Goal: Information Seeking & Learning: Learn about a topic

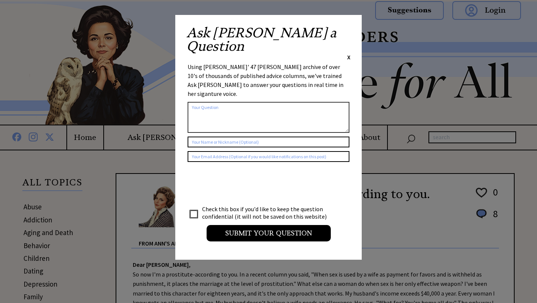
click at [348, 53] on span "X" at bounding box center [348, 56] width 3 height 7
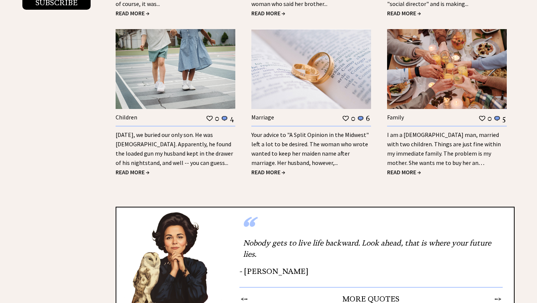
scroll to position [955, 0]
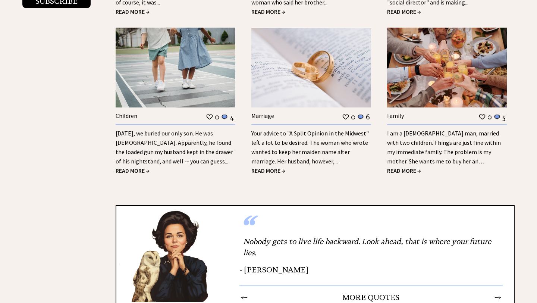
click at [149, 155] on link "[DATE], we buried our only son. He was [DEMOGRAPHIC_DATA]. Apparently, he found…" at bounding box center [174, 146] width 117 height 35
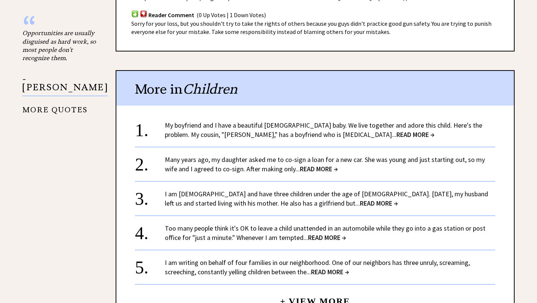
scroll to position [683, 0]
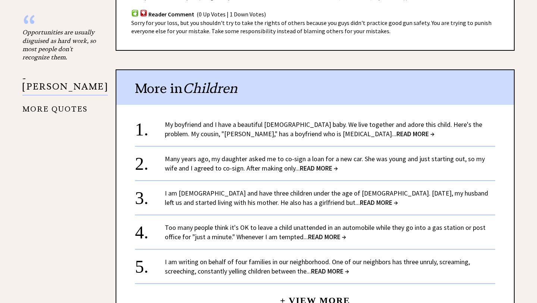
click at [226, 120] on link "My boyfriend and I have a beautiful 9-month-old baby. We live together and ador…" at bounding box center [323, 129] width 317 height 18
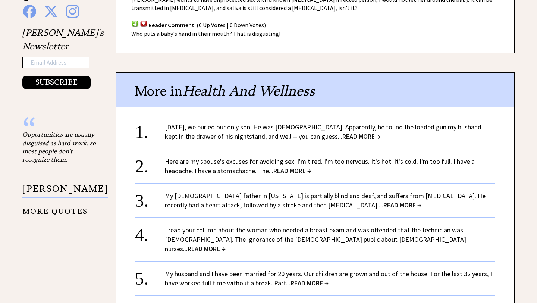
scroll to position [516, 0]
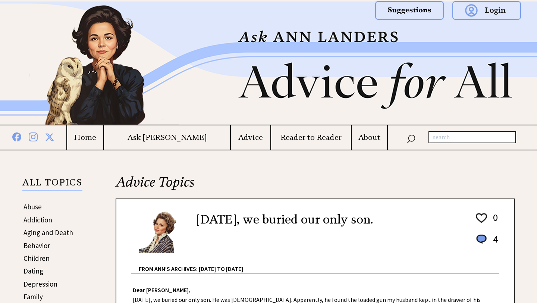
scroll to position [674, 0]
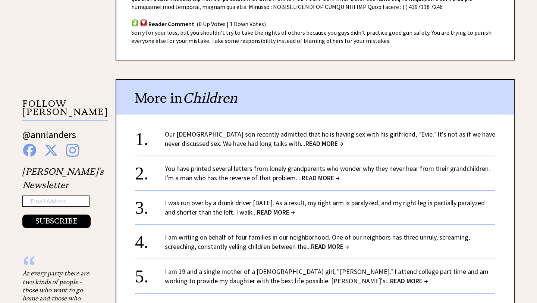
click at [241, 164] on link "You have printed several letters from lonely grandparents who wonder why they n…" at bounding box center [327, 173] width 325 height 18
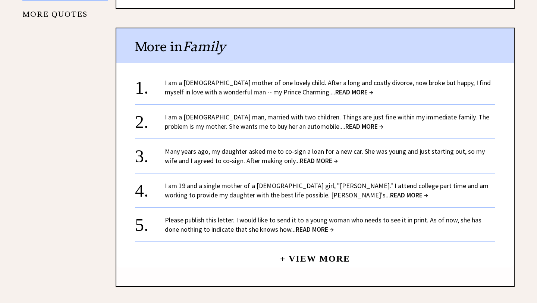
scroll to position [780, 0]
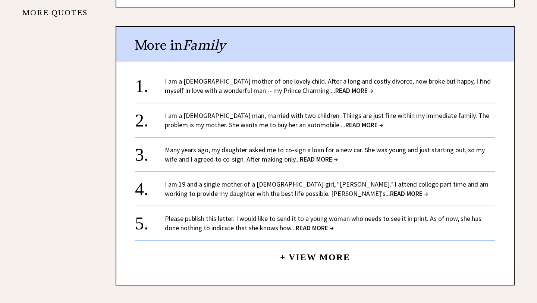
click at [233, 151] on link "Many years ago, my daughter asked me to co-sign a loan for a new car. She was y…" at bounding box center [325, 154] width 320 height 18
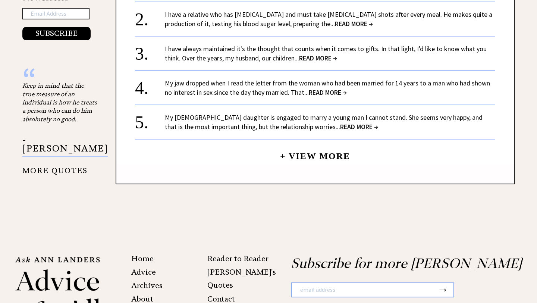
scroll to position [865, 0]
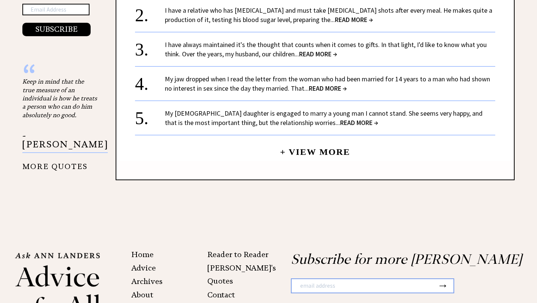
click at [297, 151] on link "+ View More" at bounding box center [315, 149] width 70 height 16
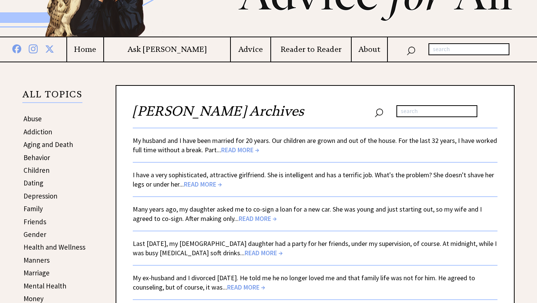
scroll to position [89, 0]
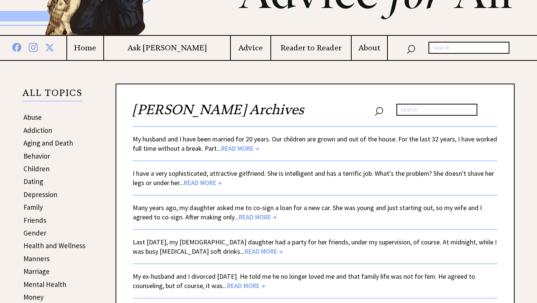
click at [249, 146] on span "READ MORE →" at bounding box center [240, 148] width 38 height 9
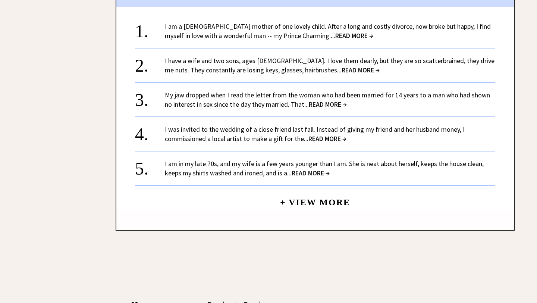
scroll to position [809, 0]
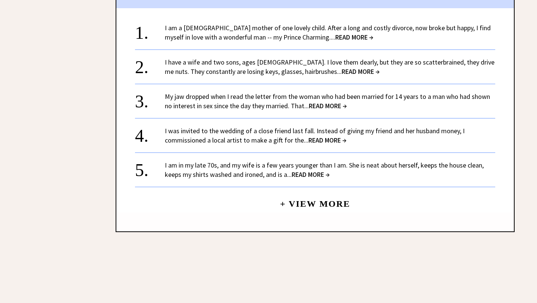
click at [313, 136] on span "READ MORE →" at bounding box center [327, 140] width 38 height 9
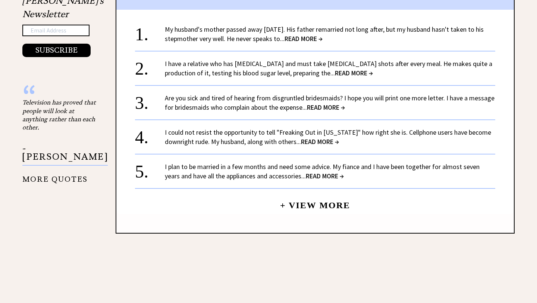
scroll to position [614, 0]
